Goal: Transaction & Acquisition: Purchase product/service

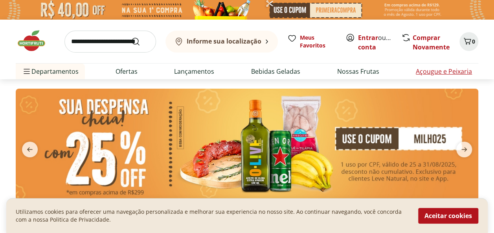
click at [449, 70] on link "Açougue e Peixaria" at bounding box center [444, 71] width 56 height 9
select select "**********"
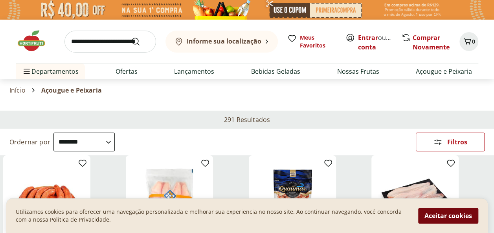
click at [455, 219] on button "Aceitar cookies" at bounding box center [448, 216] width 60 height 16
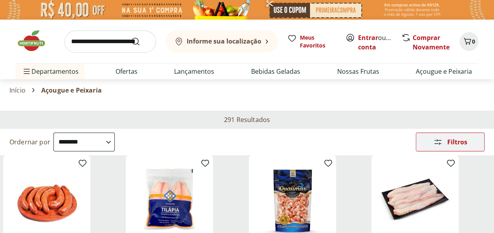
click at [453, 140] on span "Filtros" at bounding box center [457, 142] width 20 height 6
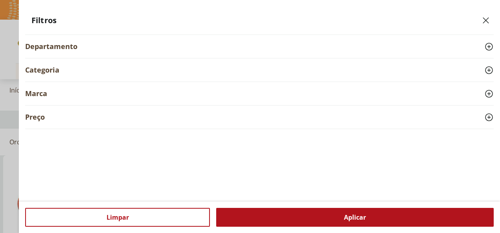
click at [489, 69] on use at bounding box center [488, 70] width 9 height 9
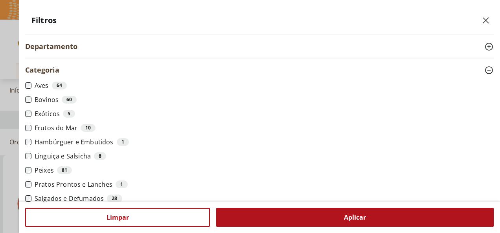
click at [358, 216] on span "Aplicar" at bounding box center [355, 217] width 22 height 6
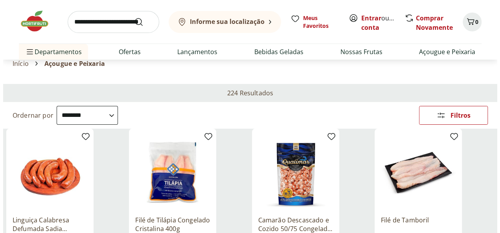
scroll to position [39, 0]
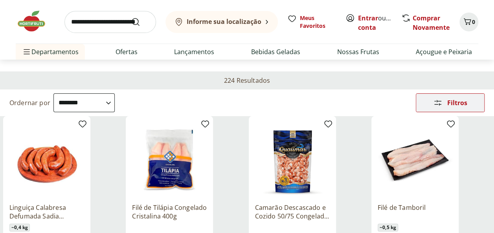
click at [450, 102] on span "Filtros" at bounding box center [457, 103] width 20 height 6
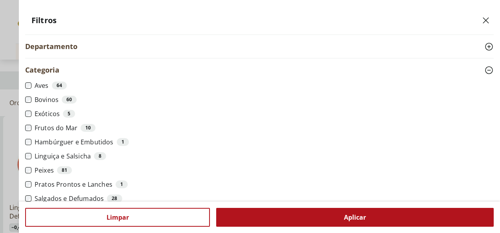
click at [364, 220] on span "Aplicar" at bounding box center [355, 217] width 22 height 6
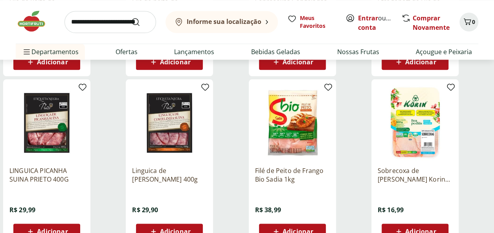
scroll to position [432, 0]
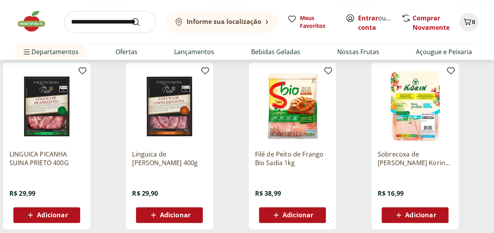
click at [418, 216] on span "Adicionar" at bounding box center [420, 215] width 31 height 6
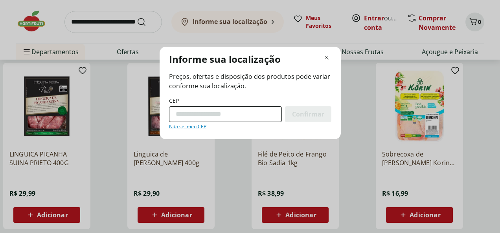
click at [205, 119] on input "CEP" at bounding box center [225, 114] width 113 height 16
type input "*********"
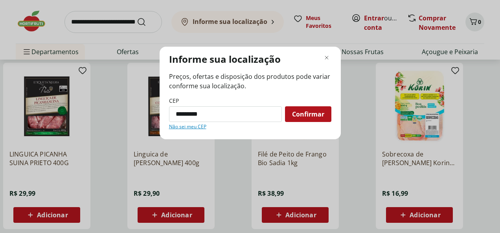
click at [311, 111] on span "Confirmar" at bounding box center [308, 114] width 32 height 6
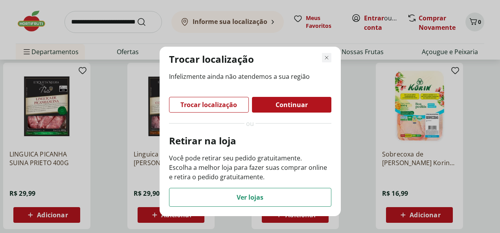
click at [326, 56] on icon "Fechar modal de regionalização" at bounding box center [326, 57] width 9 height 9
